Goal: Transaction & Acquisition: Purchase product/service

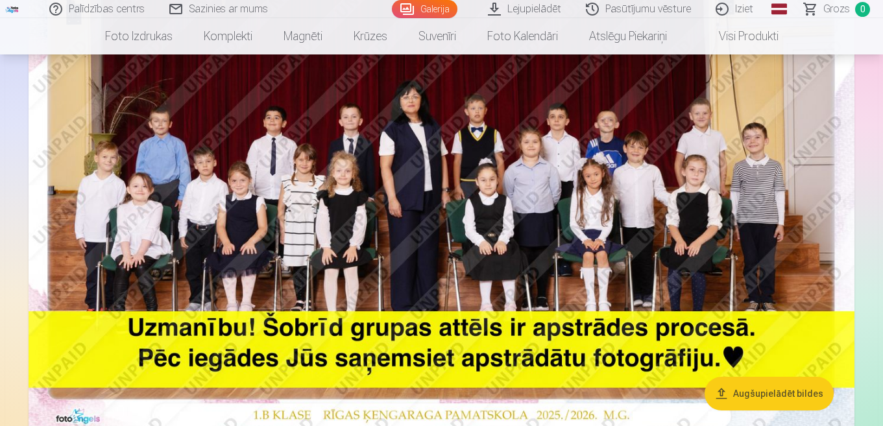
scroll to position [195, 0]
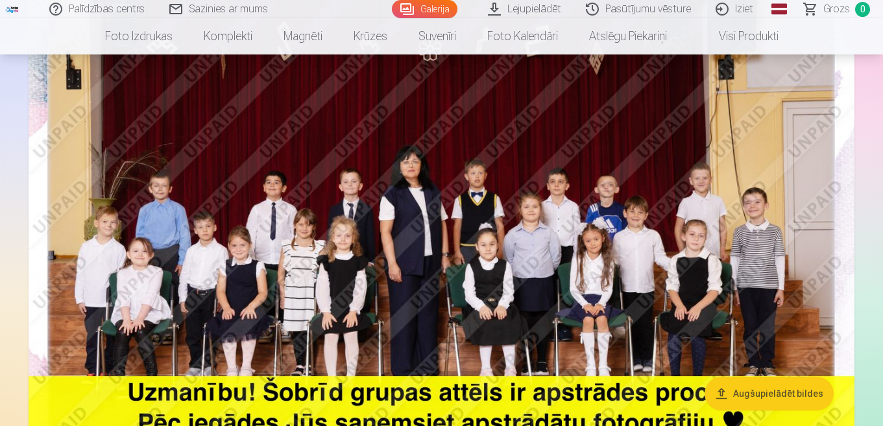
click at [454, 210] on img at bounding box center [442, 223] width 826 height 551
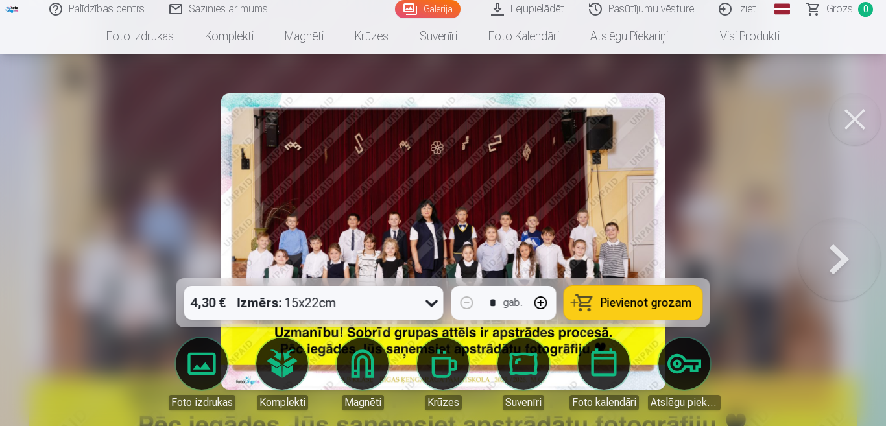
click at [853, 116] on button at bounding box center [855, 119] width 52 height 52
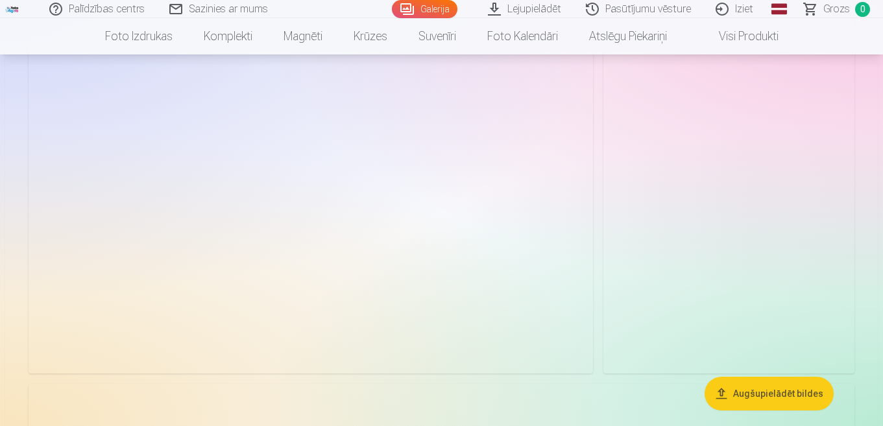
scroll to position [4607, 0]
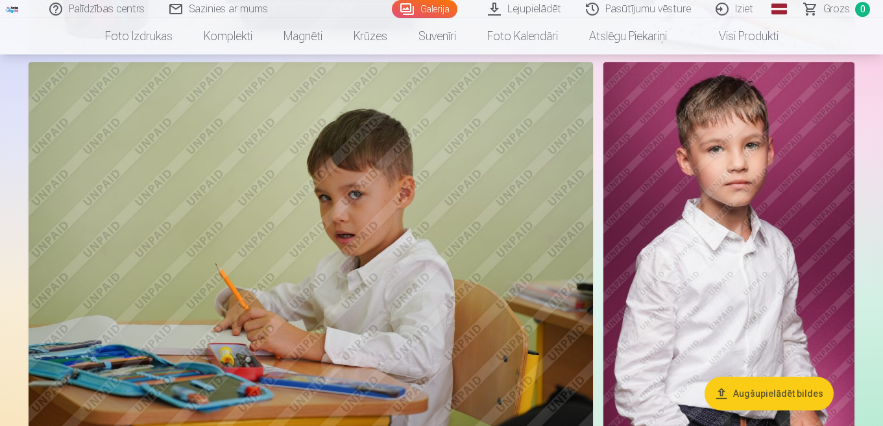
click at [741, 237] on img at bounding box center [728, 250] width 251 height 376
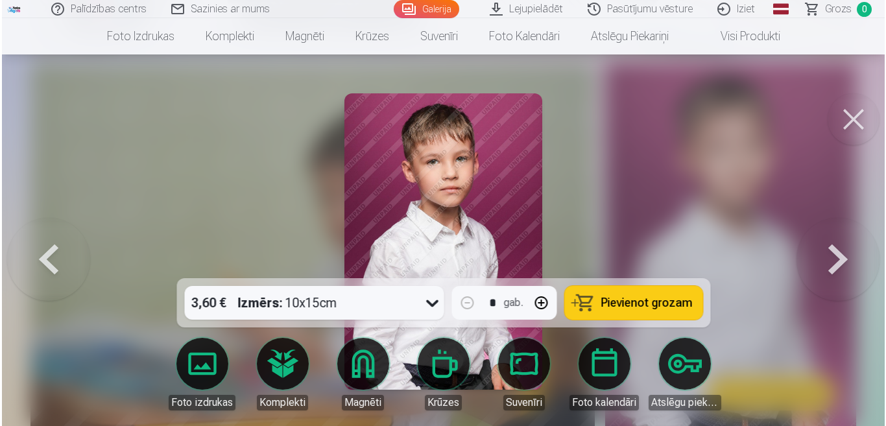
scroll to position [4623, 0]
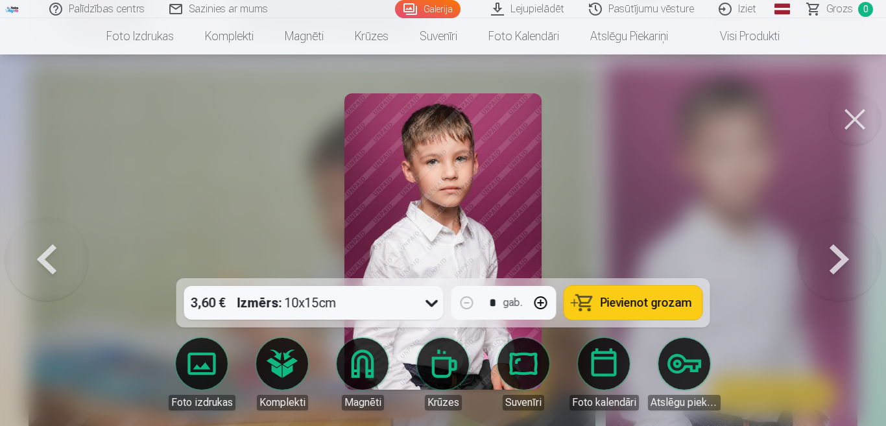
click at [851, 125] on button at bounding box center [855, 119] width 52 height 52
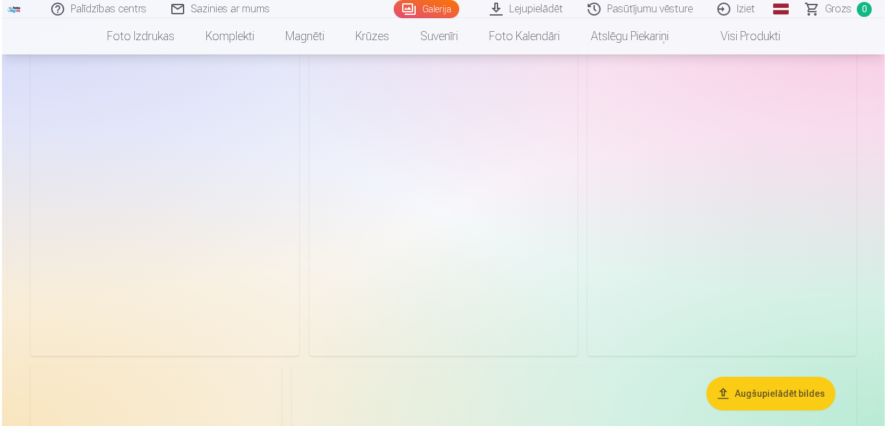
scroll to position [6619, 0]
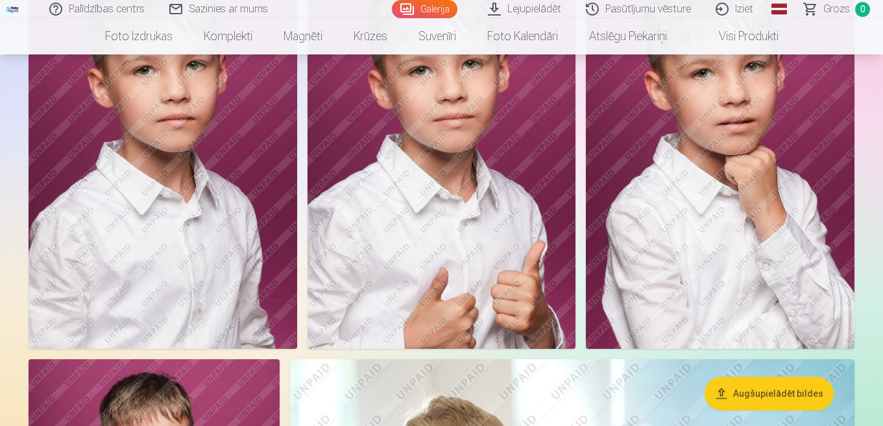
click at [212, 254] on img at bounding box center [163, 147] width 269 height 403
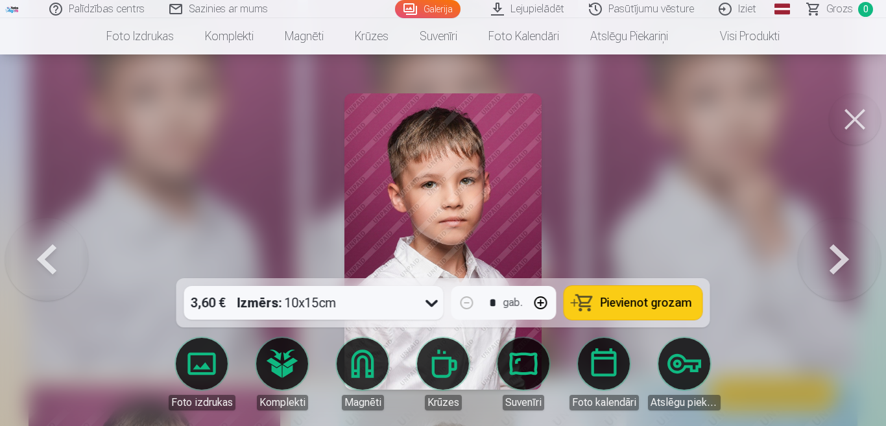
click at [432, 302] on icon at bounding box center [432, 303] width 21 height 21
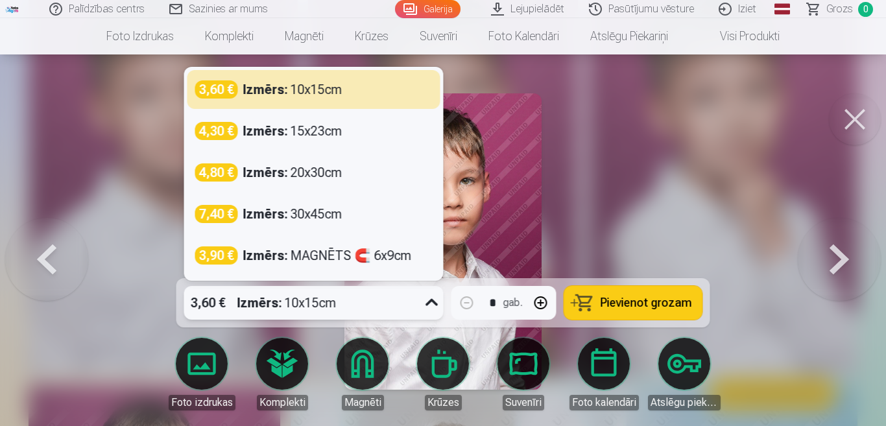
click at [432, 302] on icon at bounding box center [432, 303] width 21 height 21
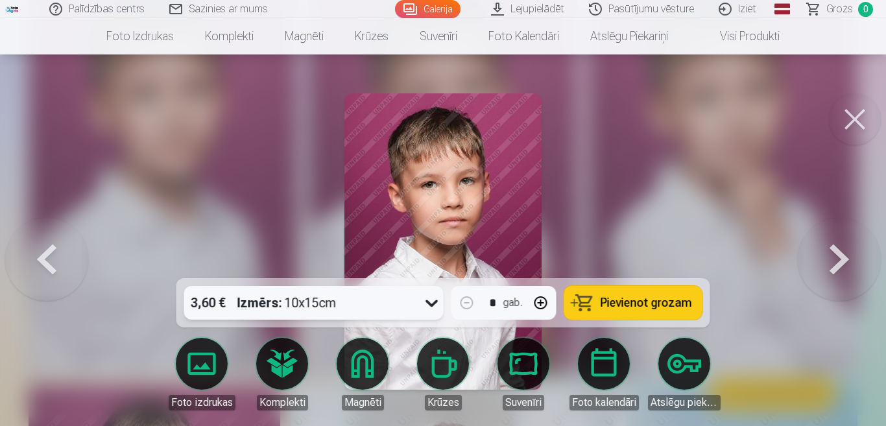
click at [432, 302] on icon at bounding box center [432, 303] width 21 height 21
click at [853, 114] on button at bounding box center [855, 119] width 52 height 52
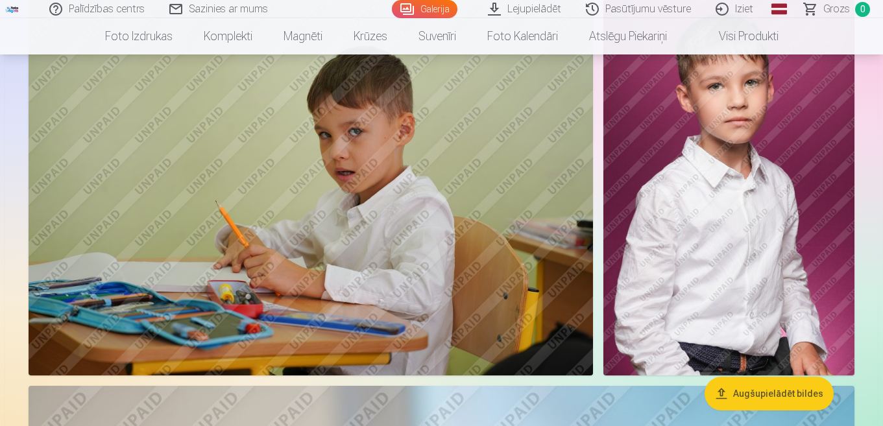
scroll to position [4647, 0]
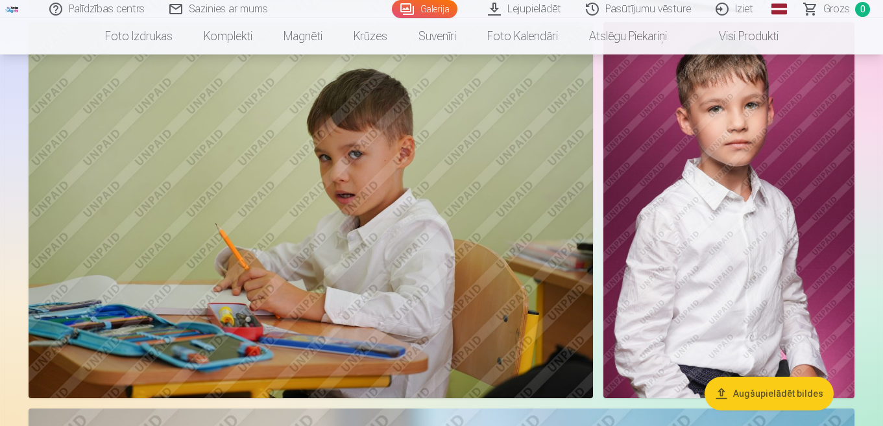
click at [679, 262] on img at bounding box center [728, 210] width 251 height 376
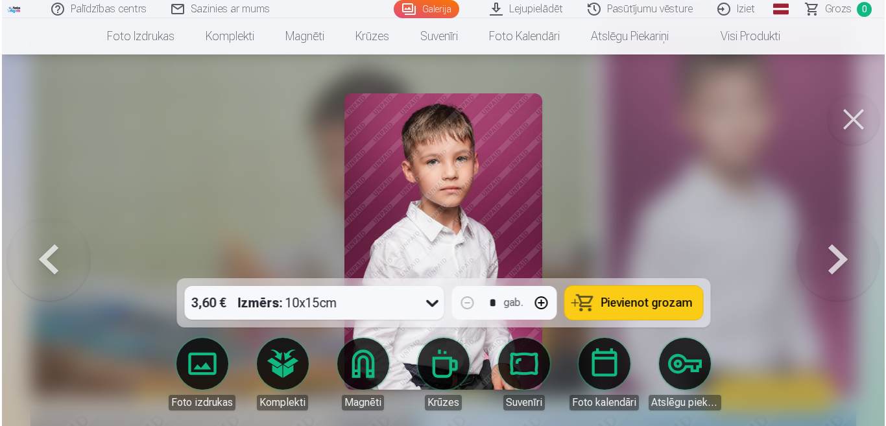
scroll to position [4663, 0]
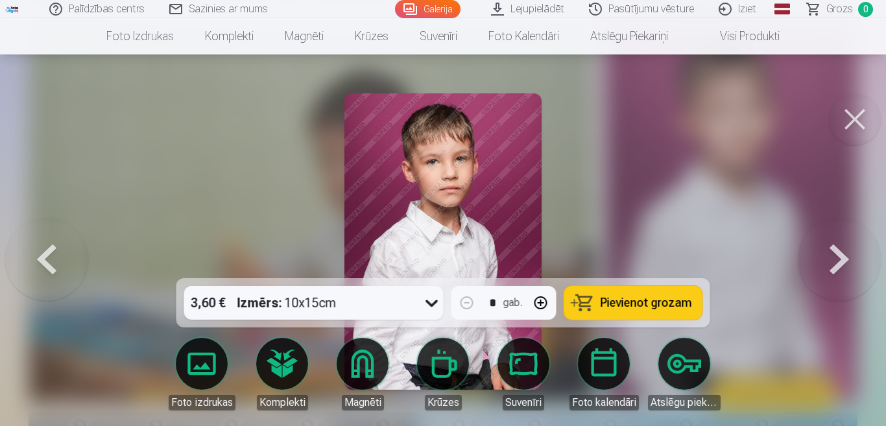
click at [854, 117] on button at bounding box center [855, 119] width 52 height 52
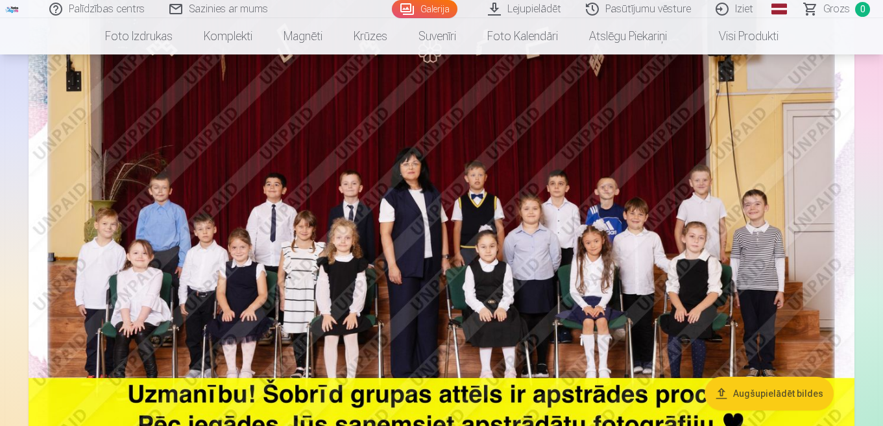
scroll to position [195, 0]
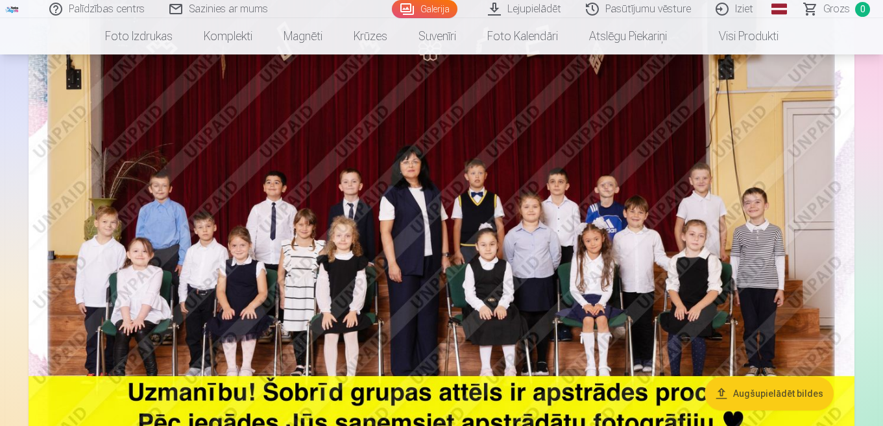
click at [437, 219] on img at bounding box center [442, 223] width 826 height 551
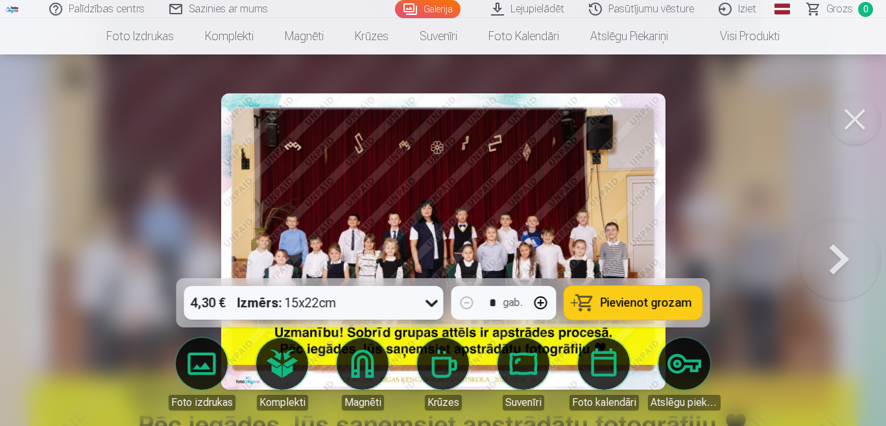
click at [430, 308] on icon at bounding box center [432, 303] width 21 height 21
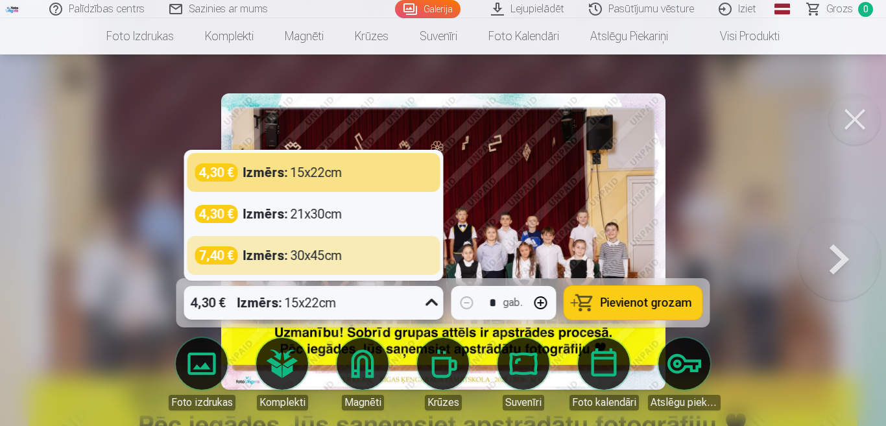
click at [857, 119] on button at bounding box center [855, 119] width 52 height 52
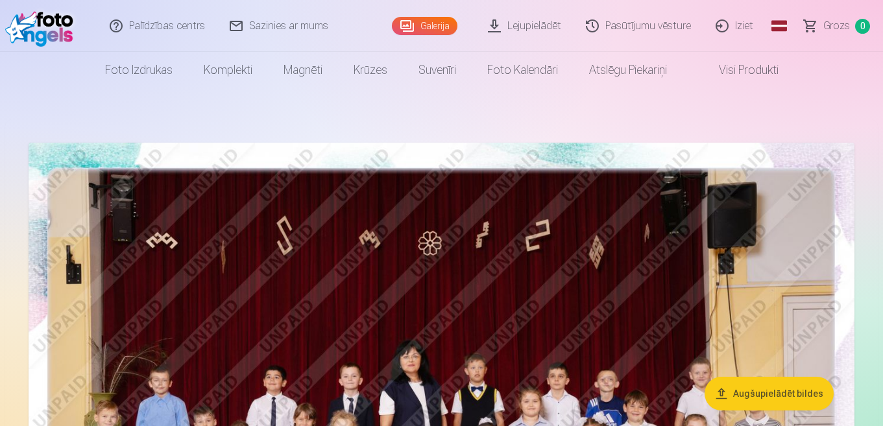
click at [521, 24] on link "Lejupielādēt" at bounding box center [525, 26] width 98 height 52
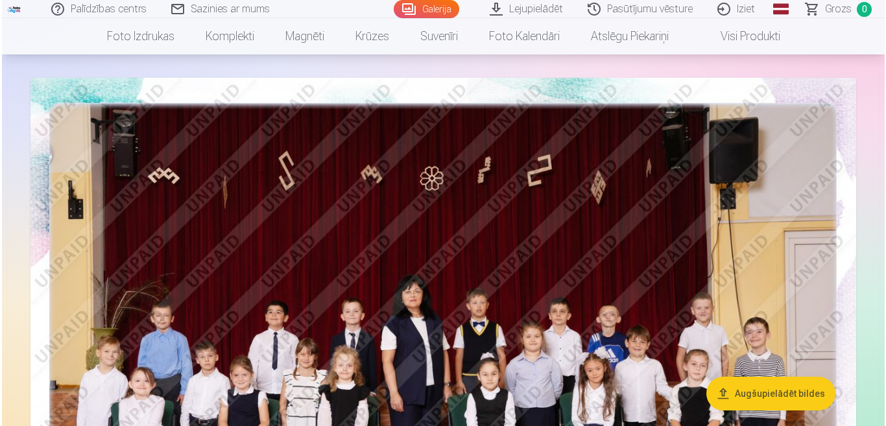
scroll to position [130, 0]
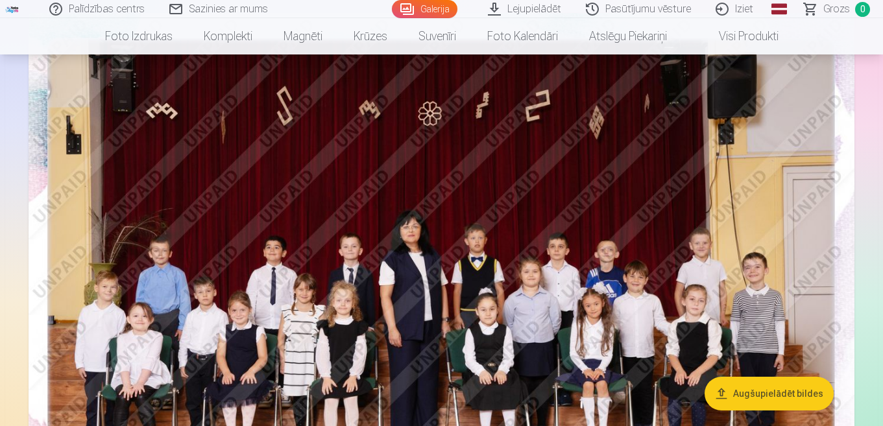
click at [437, 209] on img at bounding box center [442, 288] width 826 height 551
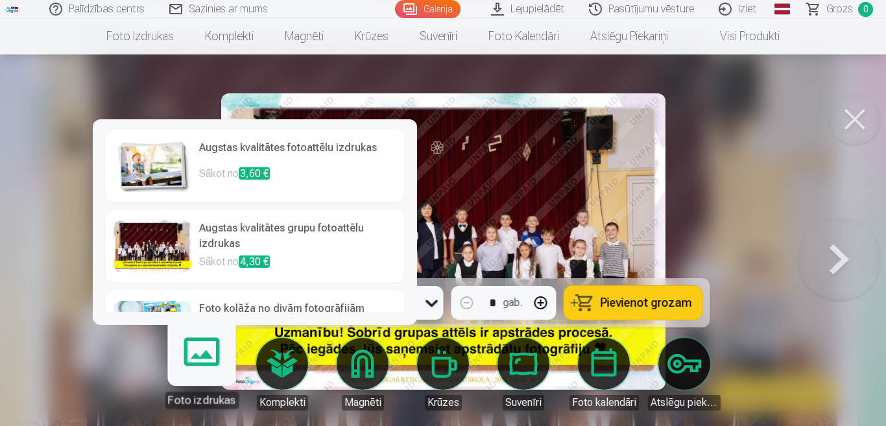
click at [288, 156] on h6 "Augstas kvalitātes fotoattēlu izdrukas" at bounding box center [297, 153] width 197 height 26
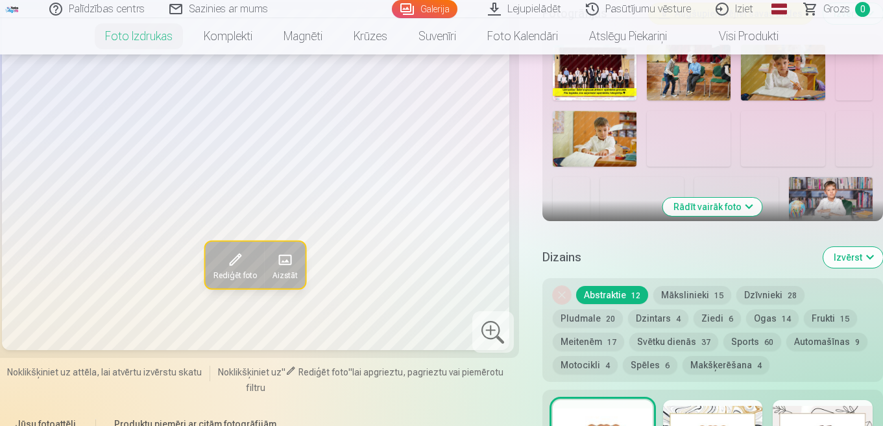
scroll to position [519, 0]
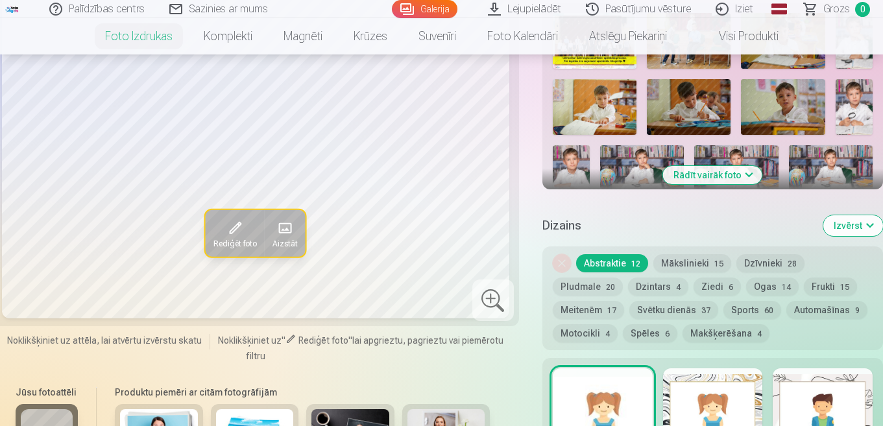
click at [716, 285] on button "Ziedi 6" at bounding box center [717, 287] width 47 height 18
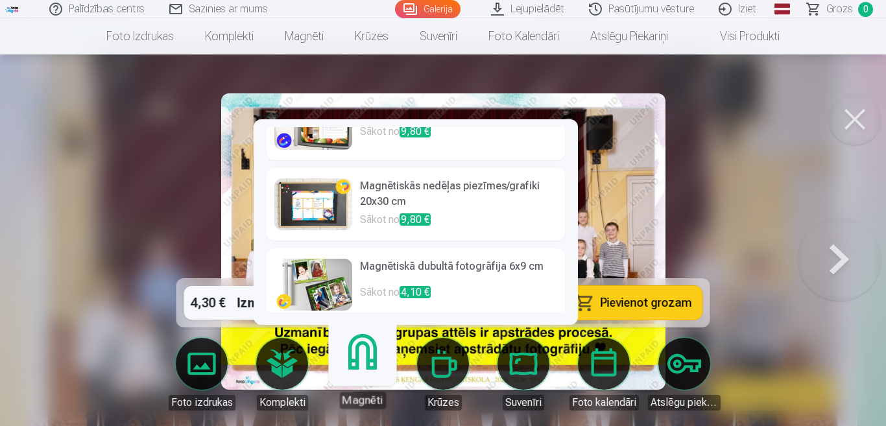
scroll to position [376, 0]
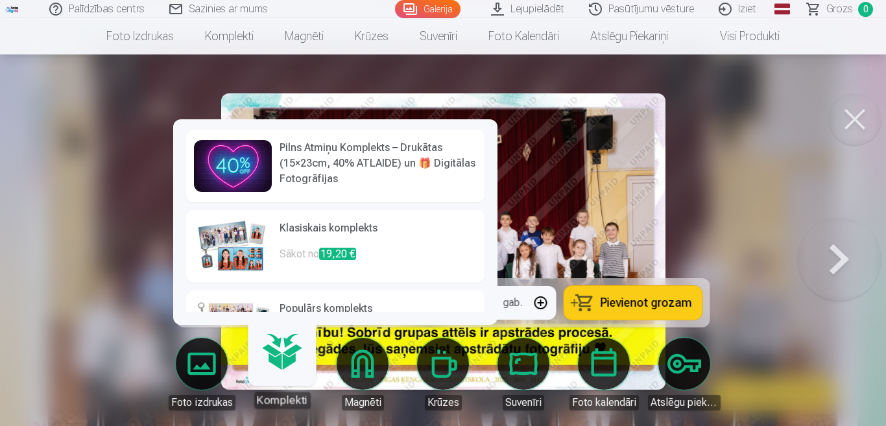
click at [360, 230] on h6 "Klasiskais komplekts" at bounding box center [378, 234] width 197 height 26
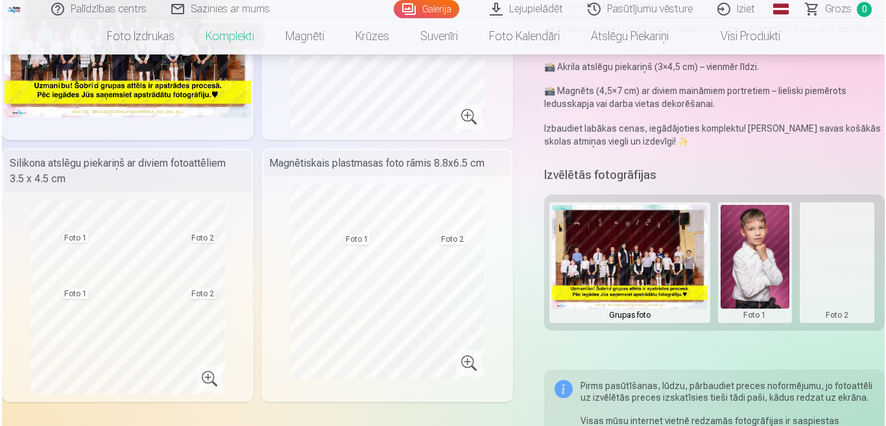
scroll to position [195, 0]
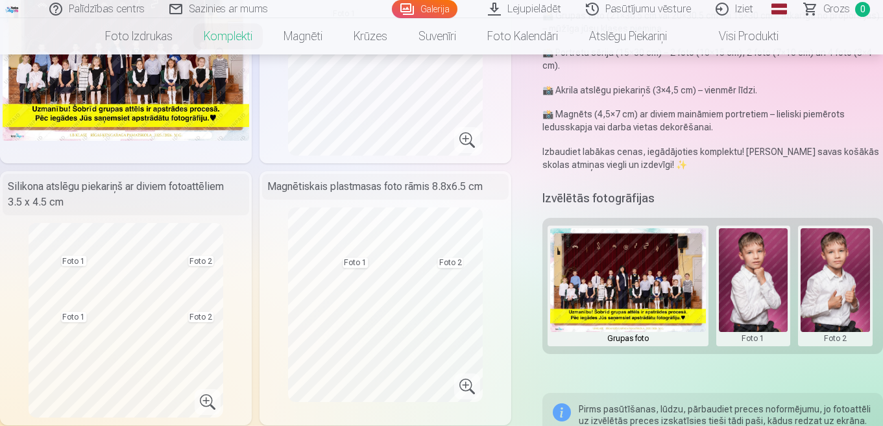
click at [832, 284] on button at bounding box center [835, 286] width 69 height 116
click at [827, 283] on button "Nomainiet foto" at bounding box center [828, 286] width 106 height 36
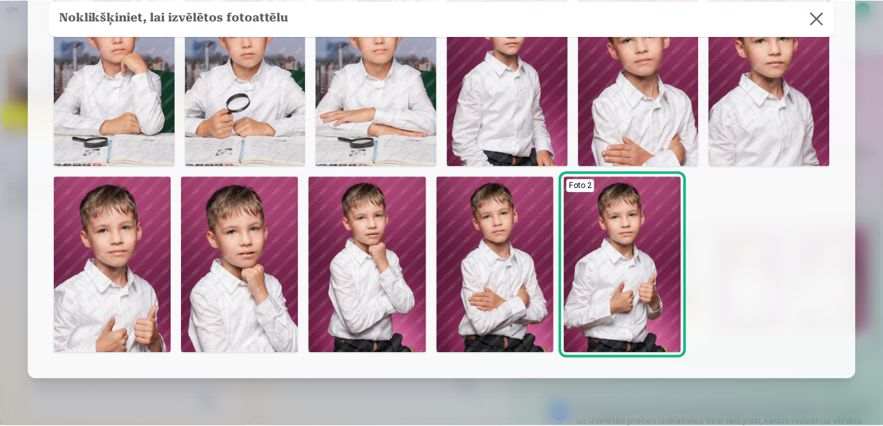
scroll to position [0, 0]
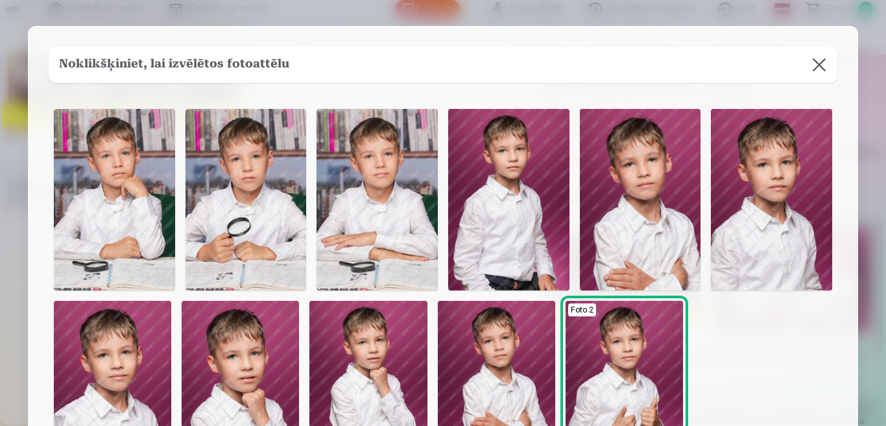
click at [816, 64] on button at bounding box center [819, 65] width 36 height 36
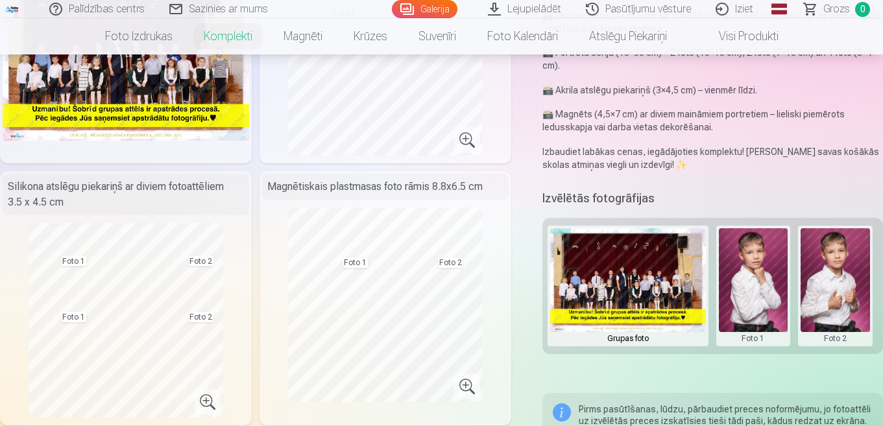
click at [832, 281] on button at bounding box center [835, 286] width 69 height 116
click at [824, 287] on button "Nomainiet foto" at bounding box center [828, 286] width 106 height 36
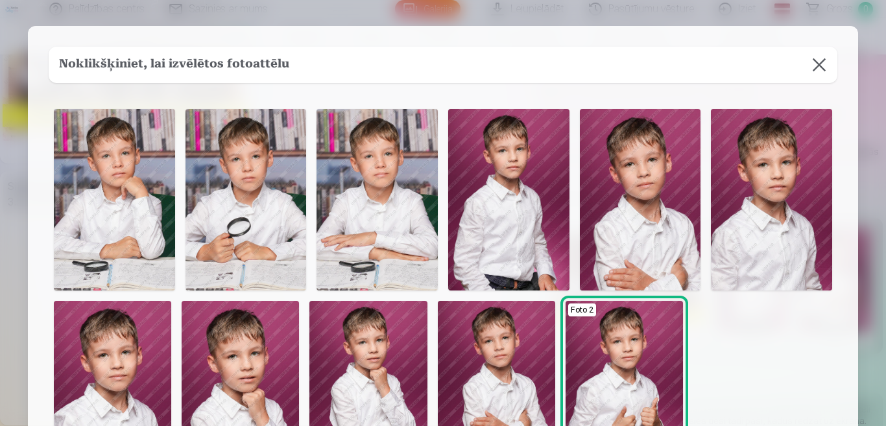
click at [813, 66] on button at bounding box center [819, 65] width 36 height 36
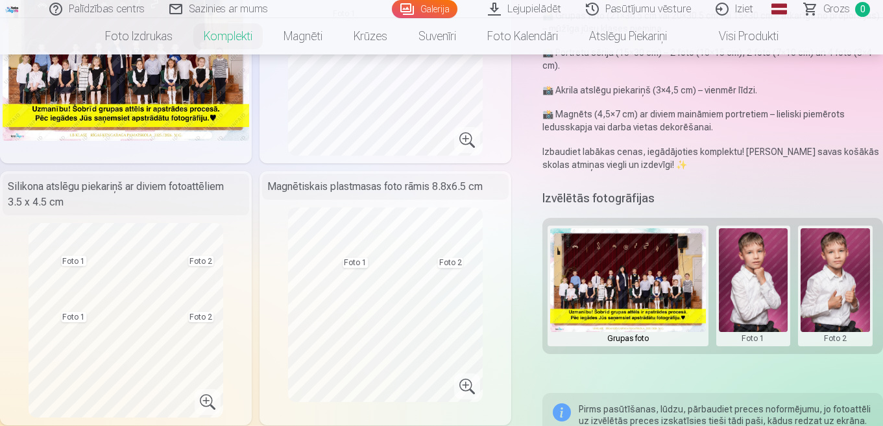
click at [755, 270] on button at bounding box center [753, 286] width 69 height 116
click at [748, 285] on button "Nomainiet foto" at bounding box center [754, 286] width 106 height 36
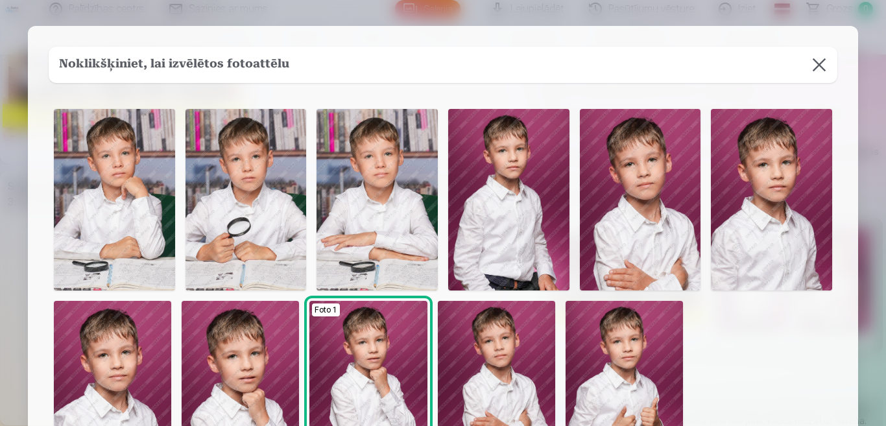
click at [520, 233] on img at bounding box center [508, 200] width 121 height 182
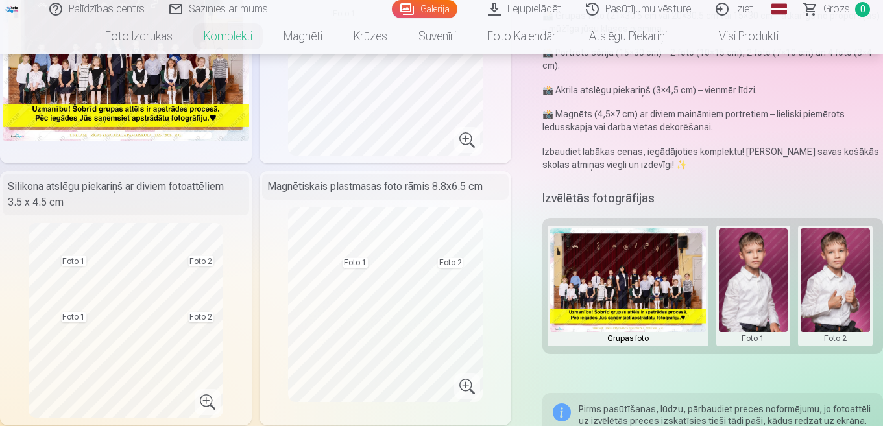
click at [836, 270] on button at bounding box center [835, 286] width 69 height 116
click at [839, 290] on button "Nomainiet foto" at bounding box center [828, 286] width 106 height 36
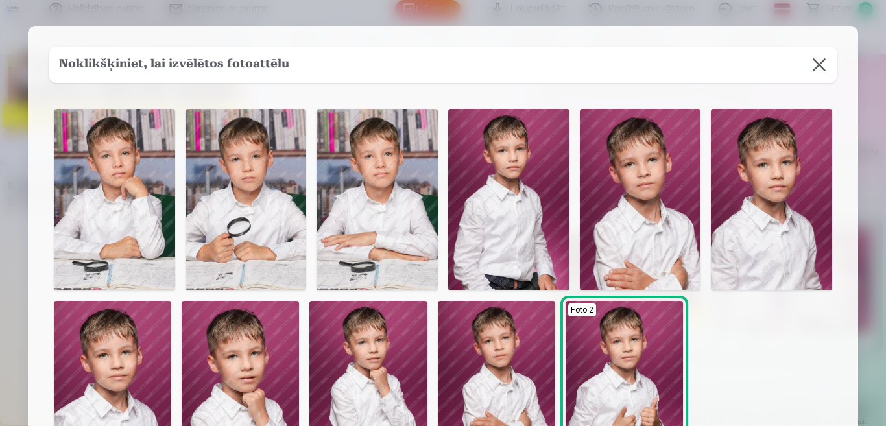
click at [652, 217] on img at bounding box center [640, 200] width 121 height 182
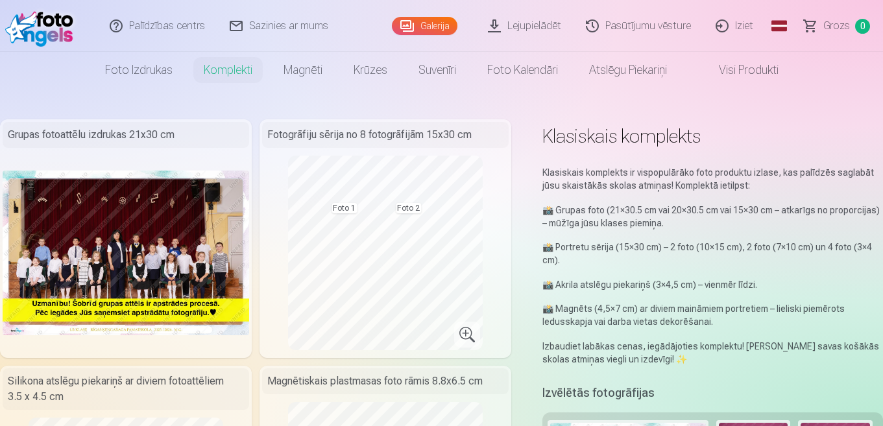
click at [45, 27] on img at bounding box center [42, 26] width 75 height 42
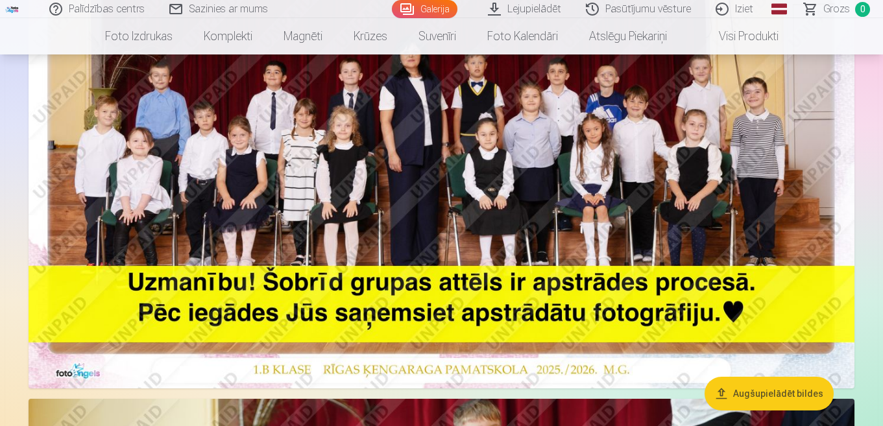
scroll to position [65, 0]
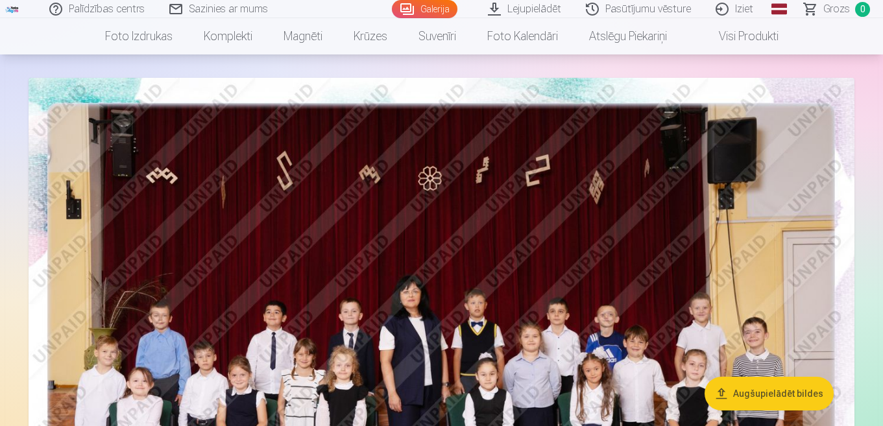
click at [386, 258] on img at bounding box center [442, 353] width 826 height 551
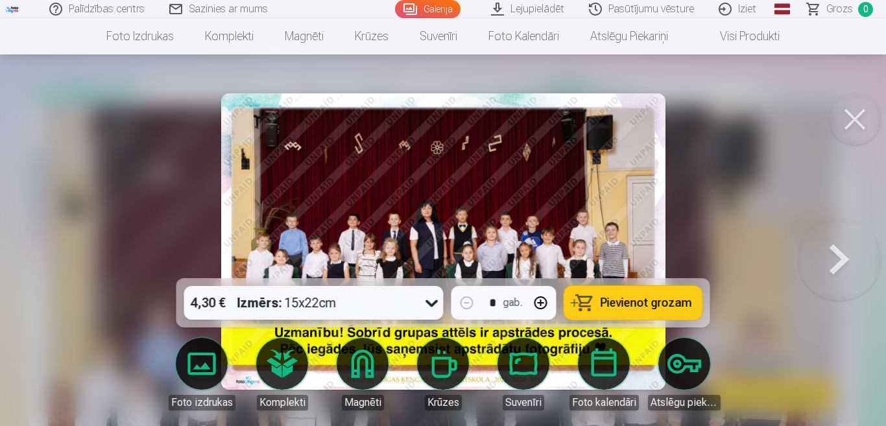
click at [433, 305] on icon at bounding box center [432, 303] width 21 height 21
click at [845, 262] on button at bounding box center [839, 241] width 83 height 47
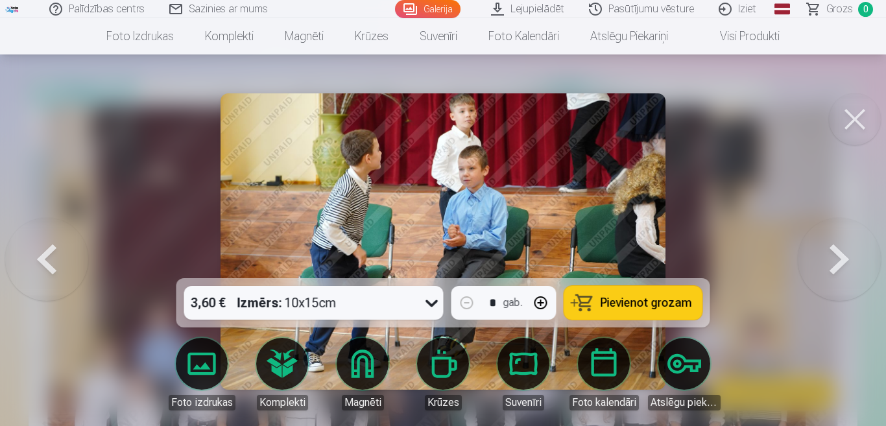
click at [845, 262] on button at bounding box center [839, 241] width 83 height 47
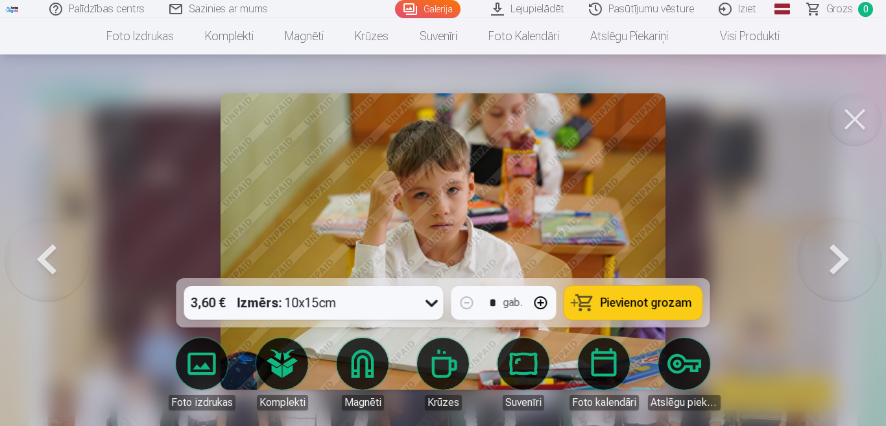
click at [854, 124] on button at bounding box center [855, 119] width 52 height 52
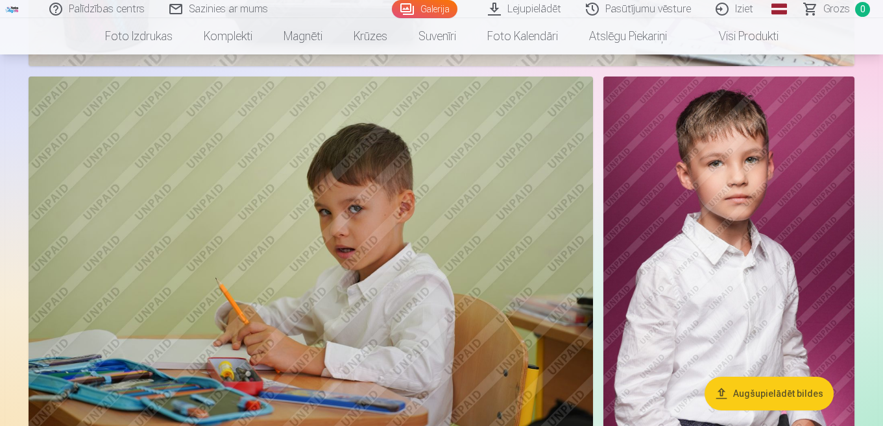
scroll to position [4672, 0]
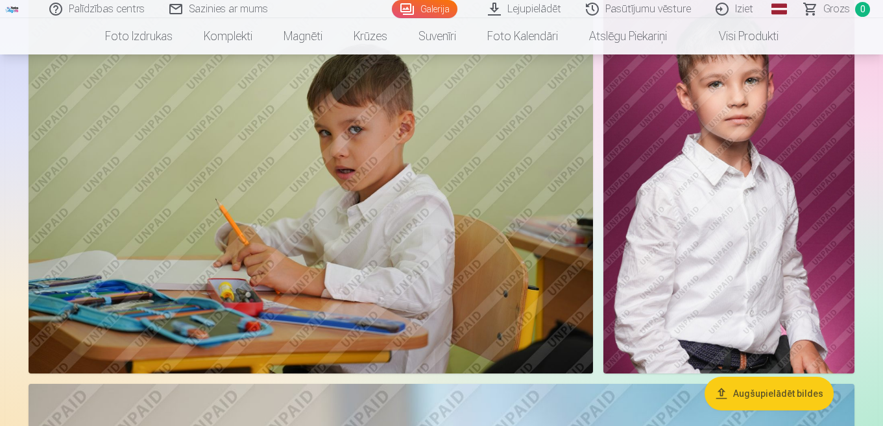
click at [764, 229] on img at bounding box center [728, 185] width 251 height 376
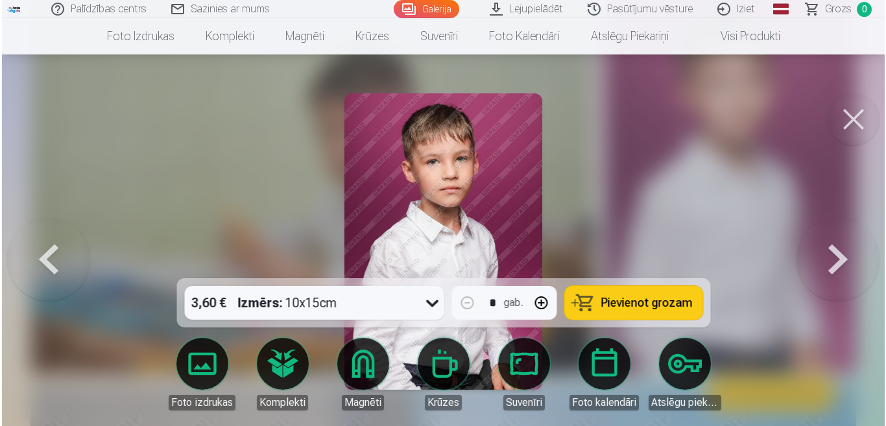
scroll to position [4690, 0]
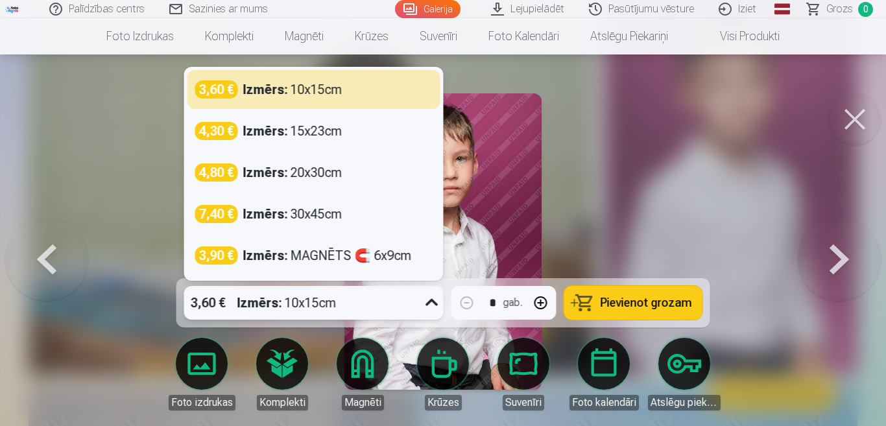
click at [428, 302] on icon at bounding box center [432, 303] width 21 height 21
click at [853, 101] on button at bounding box center [855, 119] width 52 height 52
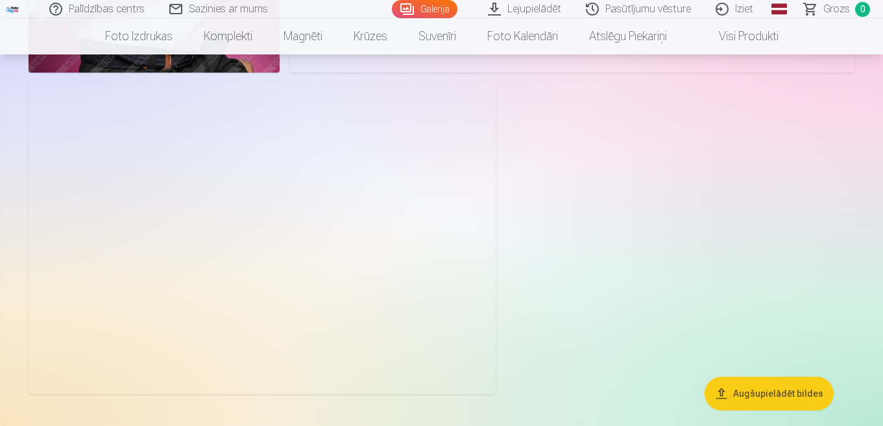
scroll to position [9150, 0]
